Goal: Task Accomplishment & Management: Manage account settings

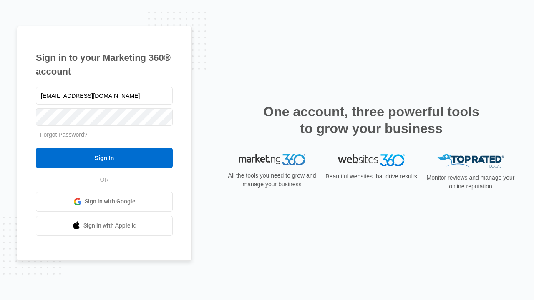
type input "dankie614@gmail.com"
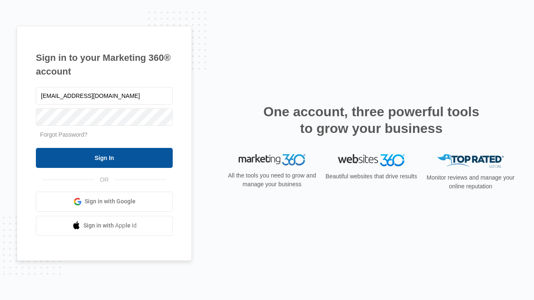
click at [104, 158] on input "Sign In" at bounding box center [104, 158] width 137 height 20
